Goal: Transaction & Acquisition: Download file/media

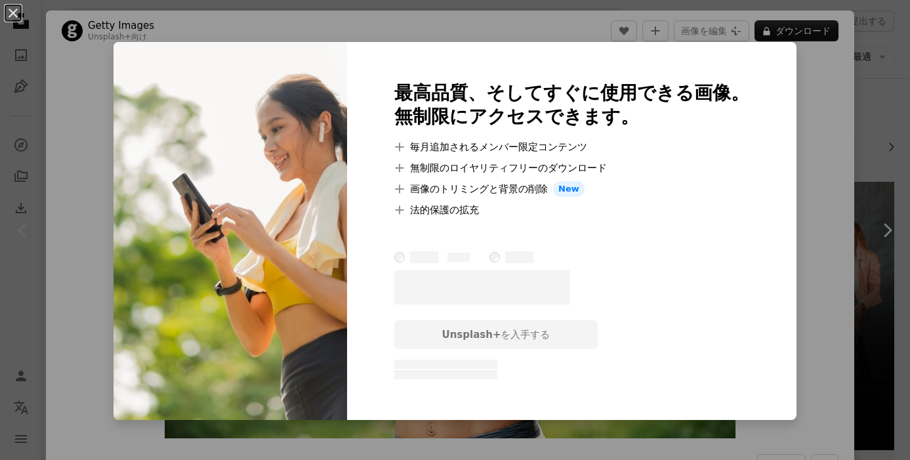
scroll to position [1713, 0]
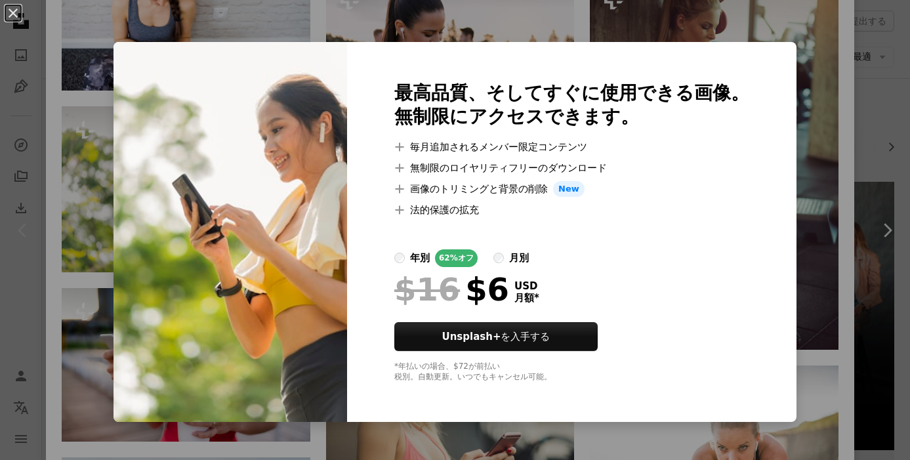
click at [640, 22] on div "An X shape 最高品質、そしてすぐに使用できる画像。 無制限にアクセスできます。 A plus sign 毎月追加されるメンバー限定コンテンツ A p…" at bounding box center [455, 230] width 910 height 460
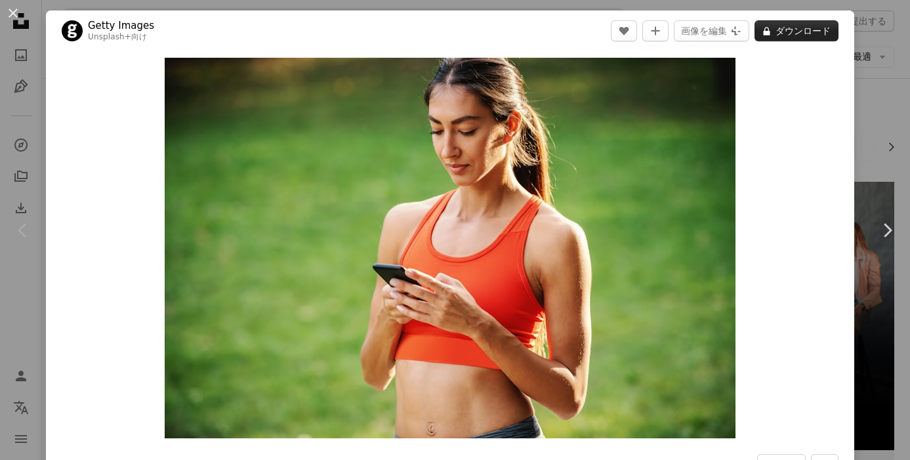
click at [804, 35] on button "A lock ダウンロード" at bounding box center [797, 30] width 84 height 21
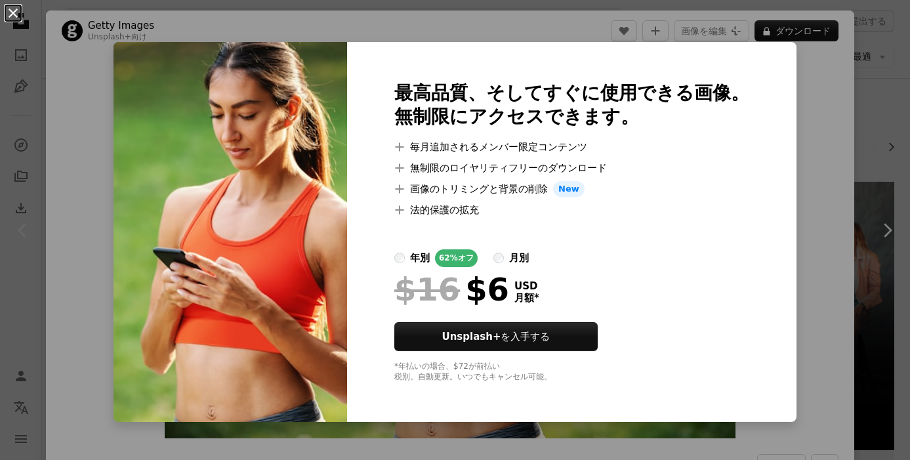
click at [11, 21] on button "An X shape" at bounding box center [13, 13] width 16 height 16
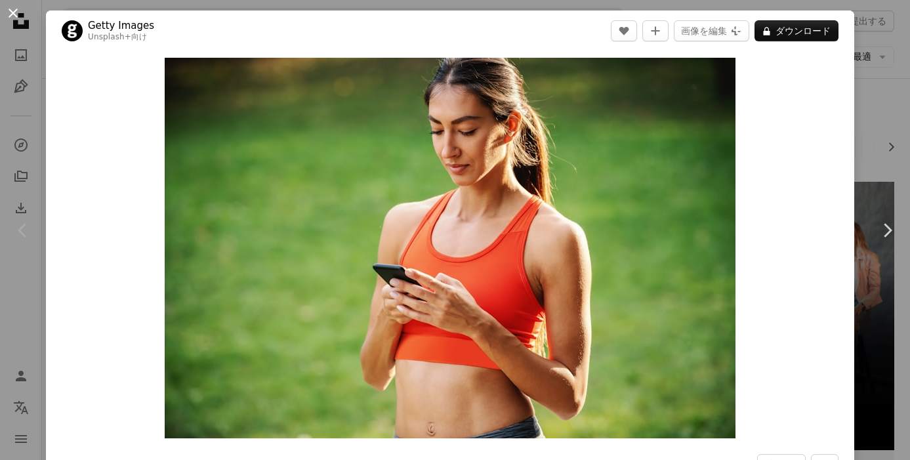
click at [12, 18] on button "An X shape" at bounding box center [13, 13] width 16 height 16
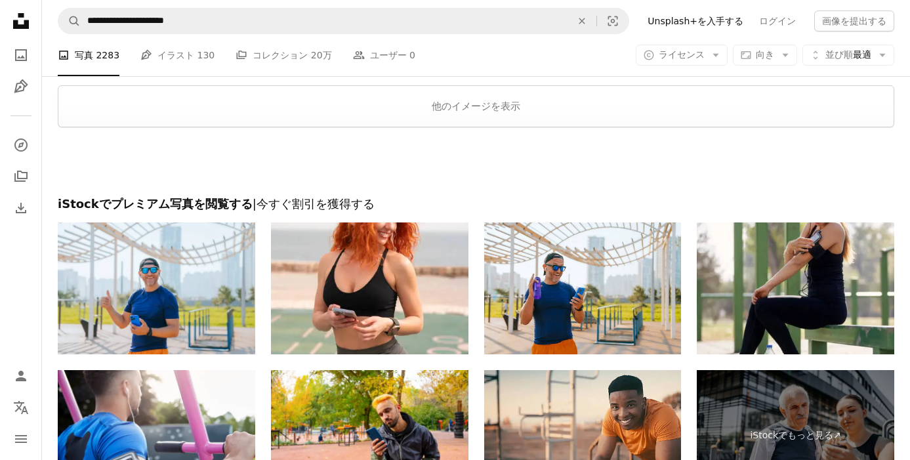
scroll to position [2079, 0]
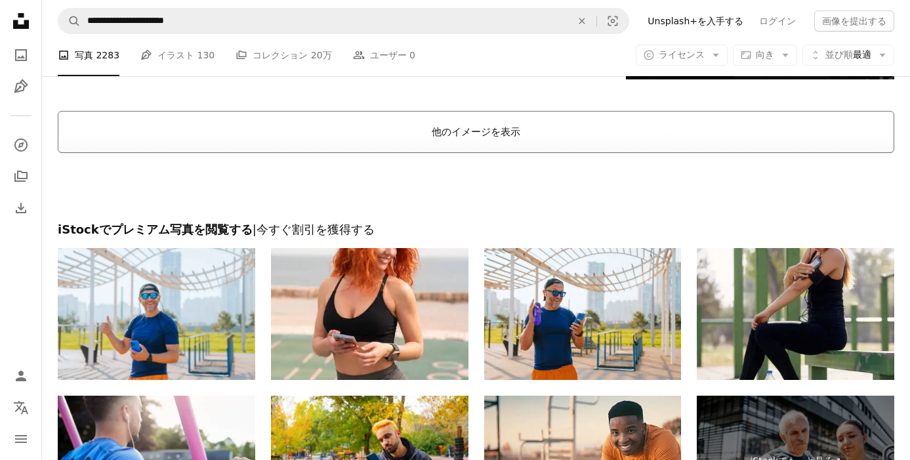
click at [381, 148] on button "他のイメージを表示" at bounding box center [476, 132] width 837 height 42
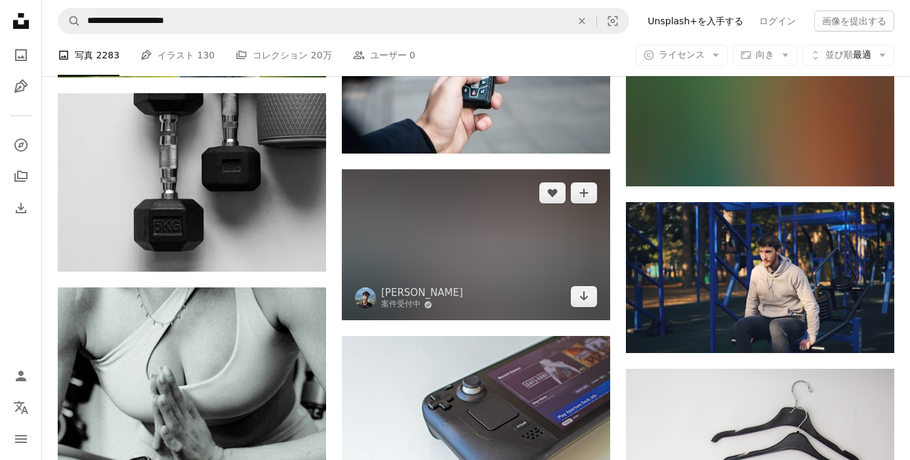
scroll to position [16058, 0]
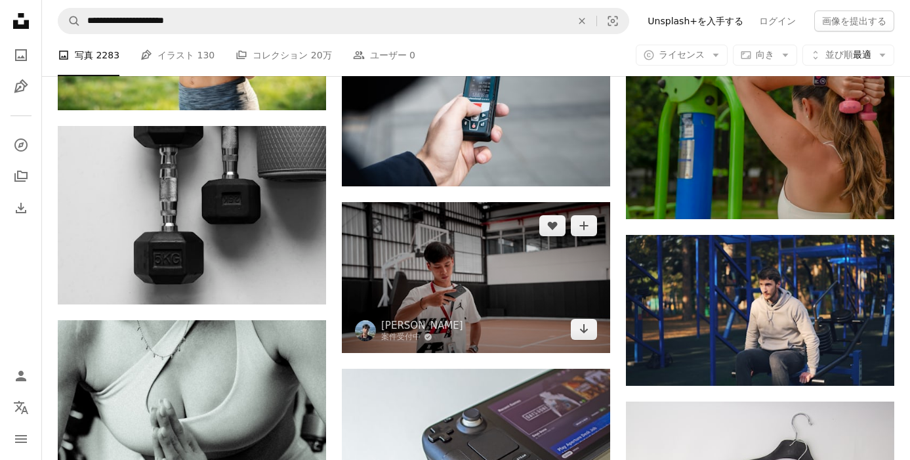
click at [437, 266] on img at bounding box center [476, 277] width 268 height 151
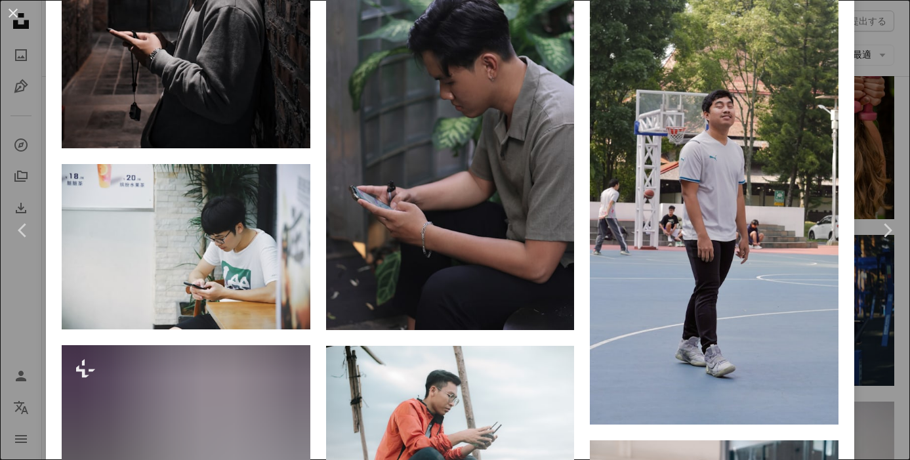
scroll to position [1441, 0]
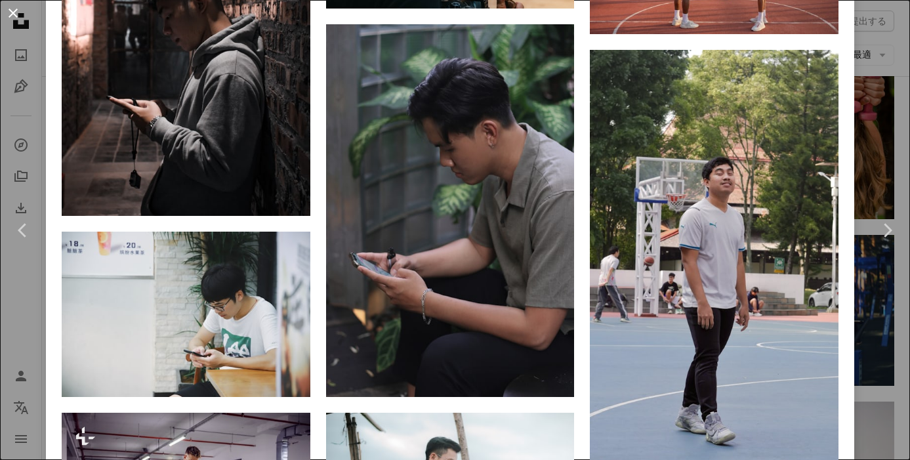
click at [14, 9] on button "An X shape" at bounding box center [13, 13] width 16 height 16
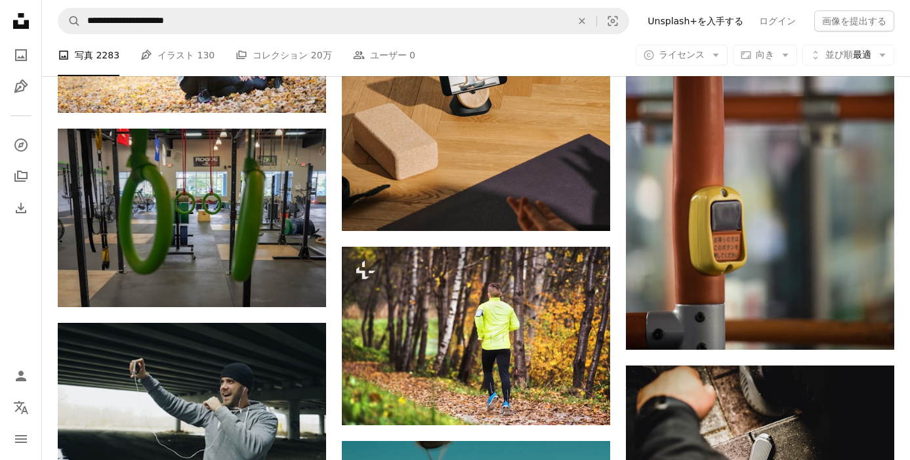
scroll to position [6633, 0]
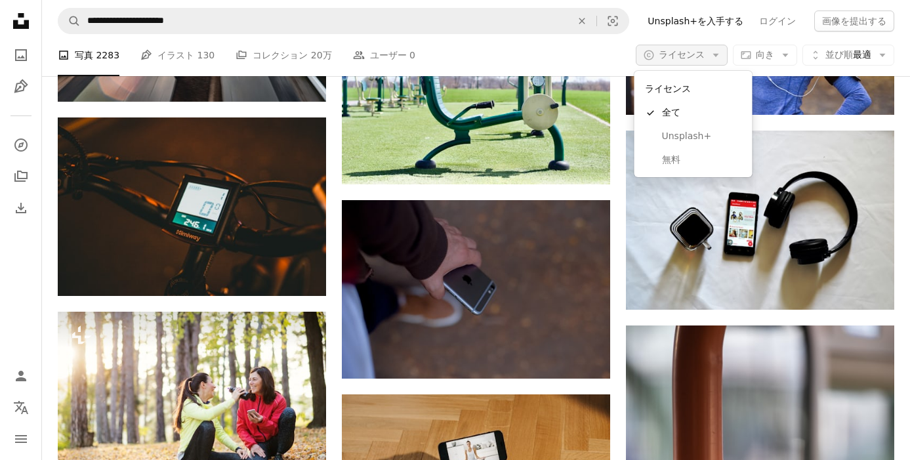
click at [709, 49] on button "A copyright icon © ライセンス Arrow down" at bounding box center [682, 55] width 92 height 21
click at [679, 152] on link "無料" at bounding box center [694, 160] width 108 height 24
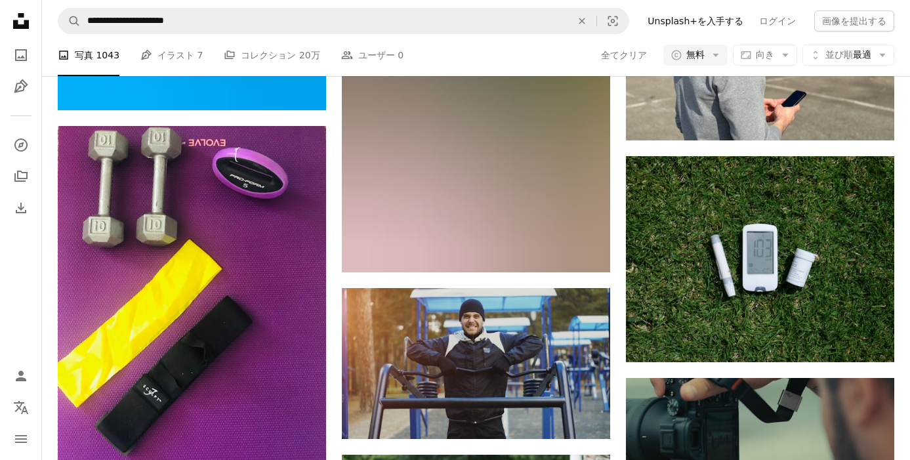
scroll to position [6669, 0]
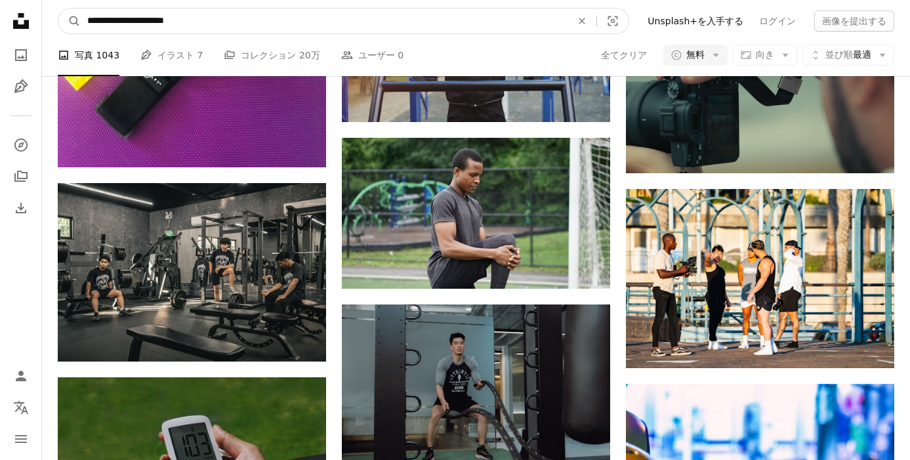
drag, startPoint x: 204, startPoint y: 22, endPoint x: 134, endPoint y: 20, distance: 70.2
click at [134, 20] on input "**********" at bounding box center [324, 21] width 487 height 25
type input "**********"
click button "A magnifying glass" at bounding box center [69, 21] width 22 height 25
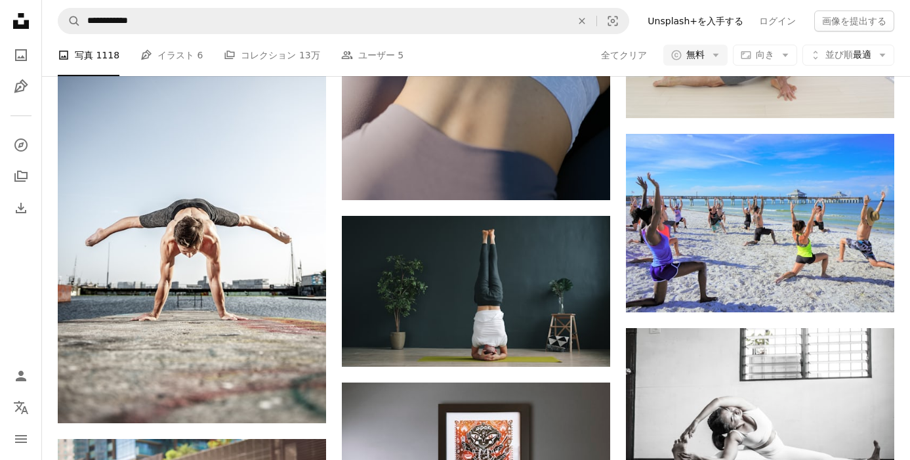
scroll to position [752, 0]
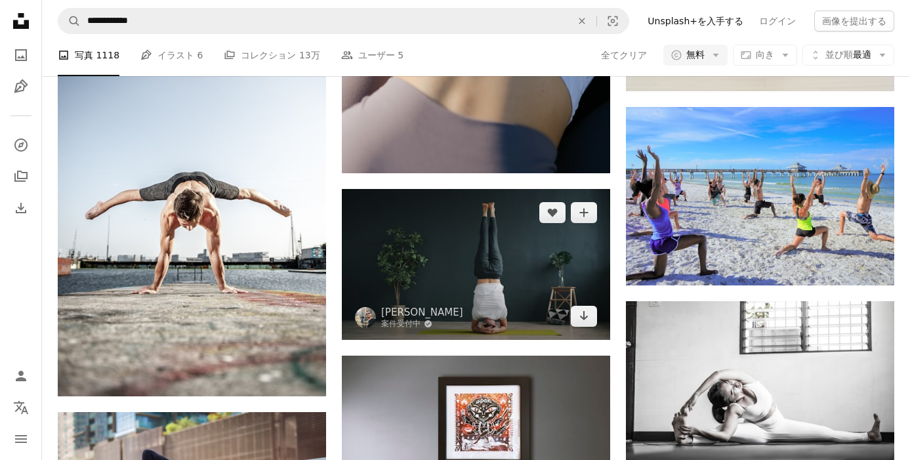
click at [488, 262] on img at bounding box center [476, 264] width 268 height 151
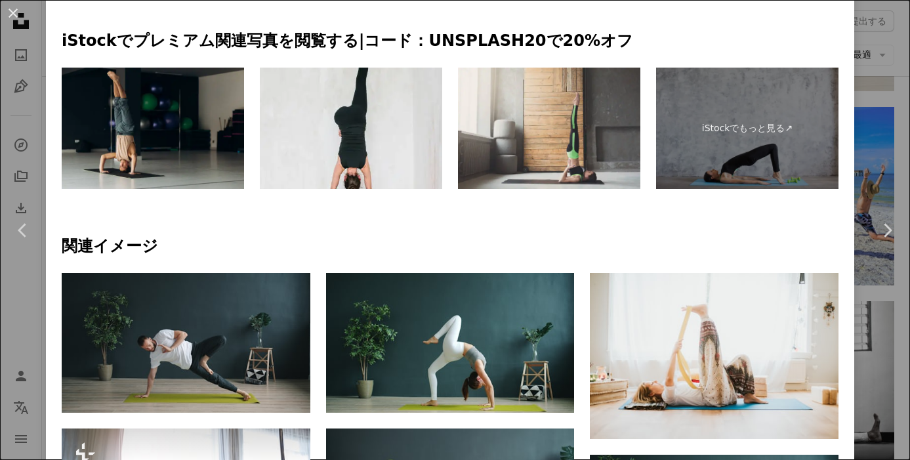
scroll to position [681, 0]
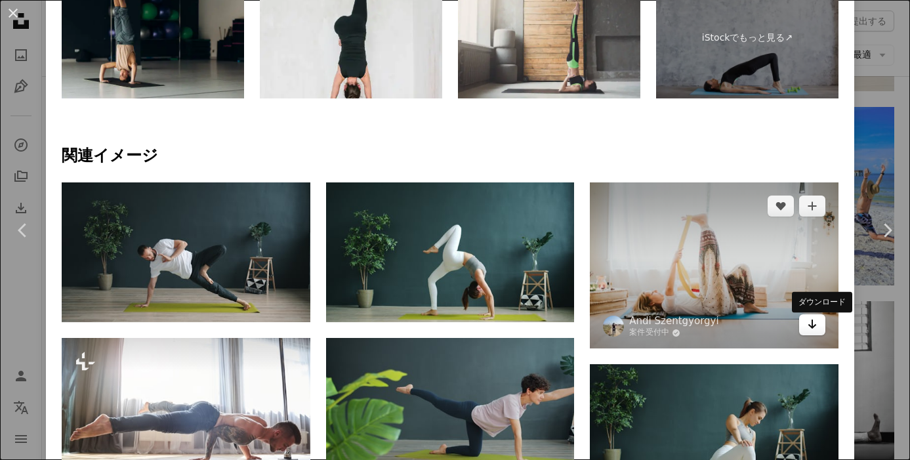
click at [818, 331] on icon "Arrow pointing down" at bounding box center [812, 324] width 11 height 16
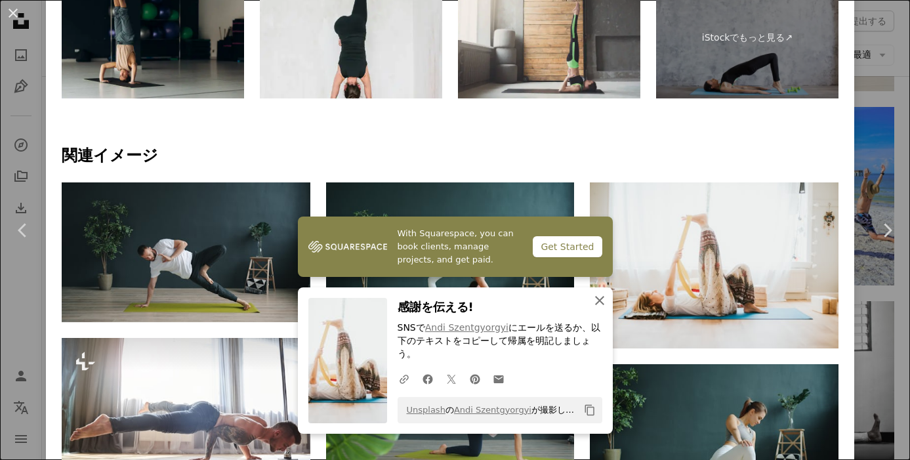
click at [599, 308] on icon "An X shape" at bounding box center [600, 301] width 16 height 16
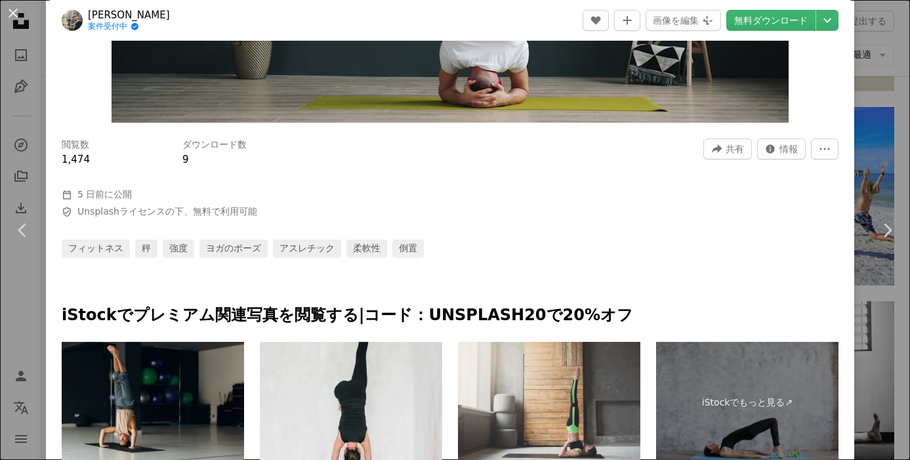
scroll to position [0, 0]
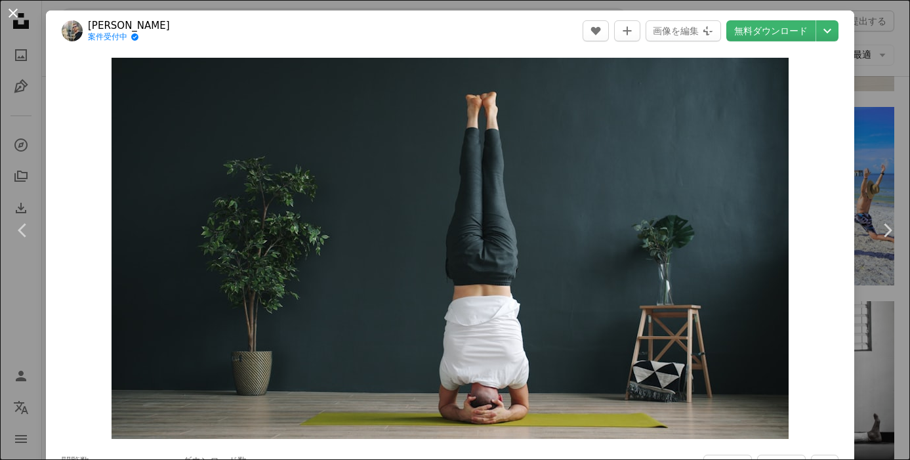
click at [18, 16] on button "An X shape" at bounding box center [13, 13] width 16 height 16
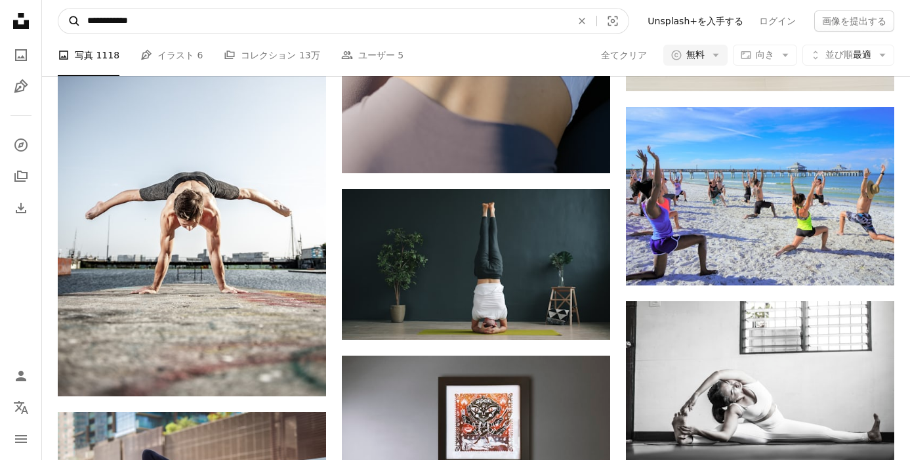
drag, startPoint x: 169, startPoint y: 22, endPoint x: 70, endPoint y: 22, distance: 99.1
click at [70, 22] on form "**********" at bounding box center [344, 21] width 572 height 26
type input "**********"
click button "A magnifying glass" at bounding box center [69, 21] width 22 height 25
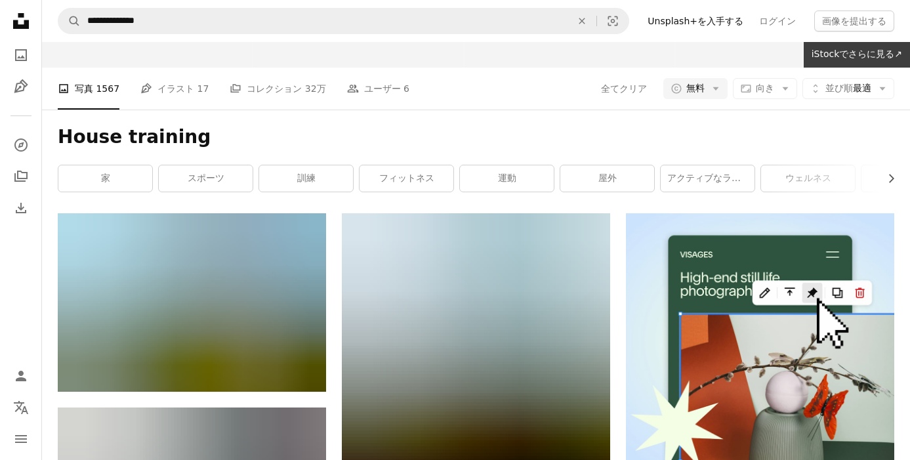
scroll to position [102, 0]
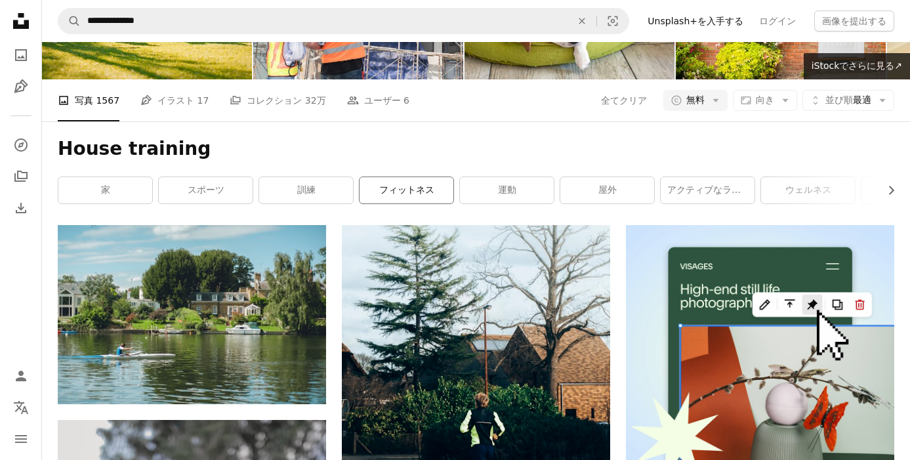
click at [402, 200] on link "フィットネス" at bounding box center [407, 190] width 94 height 26
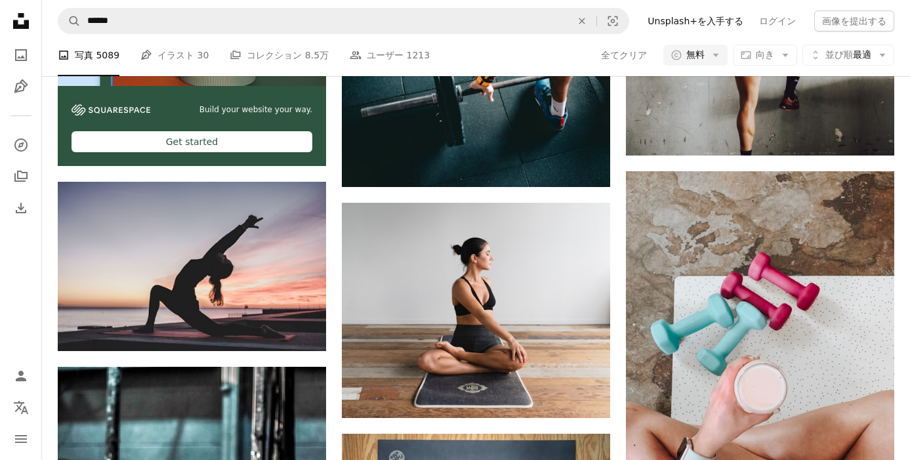
scroll to position [2773, 0]
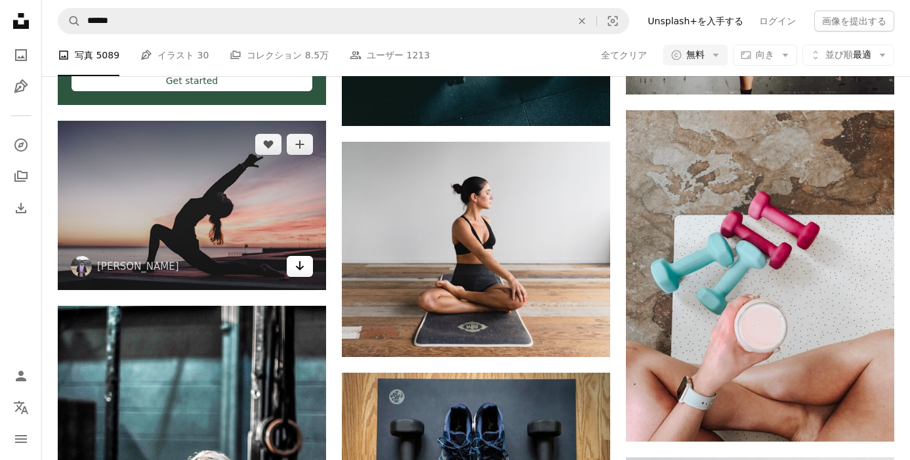
click at [297, 268] on icon "ダウンロード" at bounding box center [300, 265] width 9 height 9
